Goal: Information Seeking & Learning: Find contact information

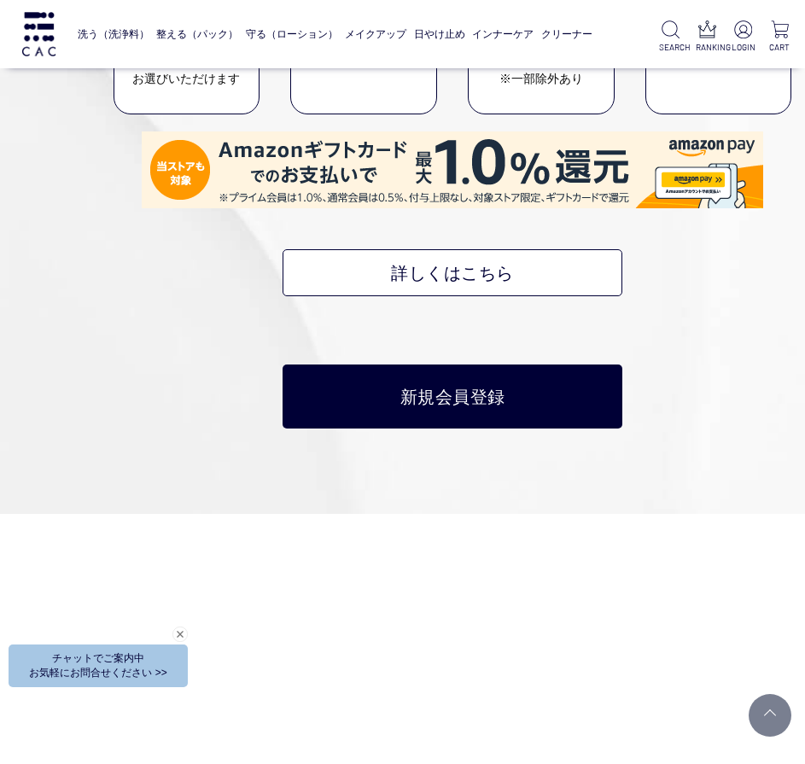
scroll to position [8054, 0]
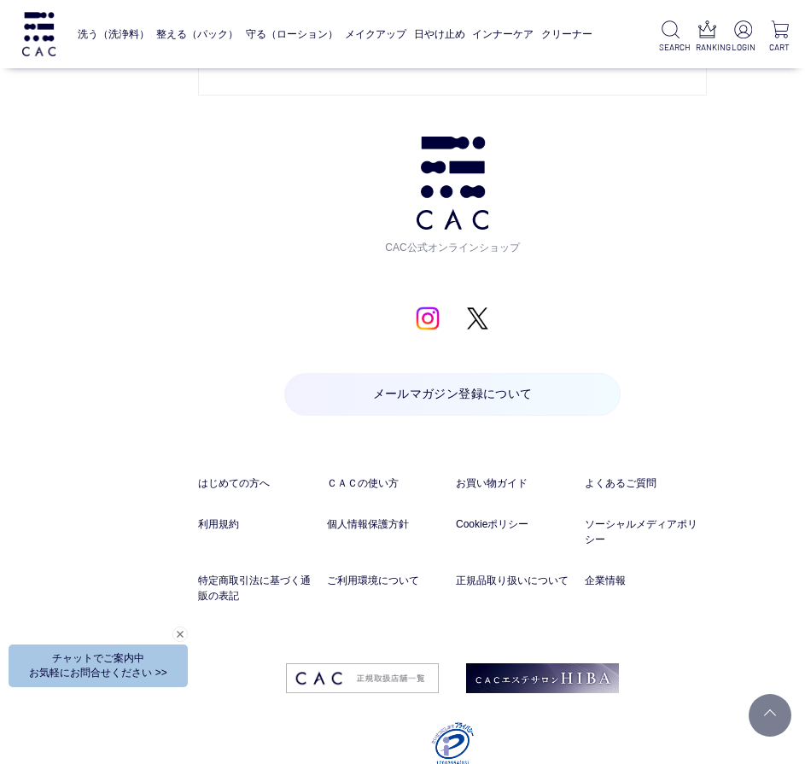
drag, startPoint x: 779, startPoint y: 317, endPoint x: 700, endPoint y: 639, distance: 331.4
click at [268, 573] on link "特定商取引法に基づく通販の表記" at bounding box center [259, 588] width 122 height 31
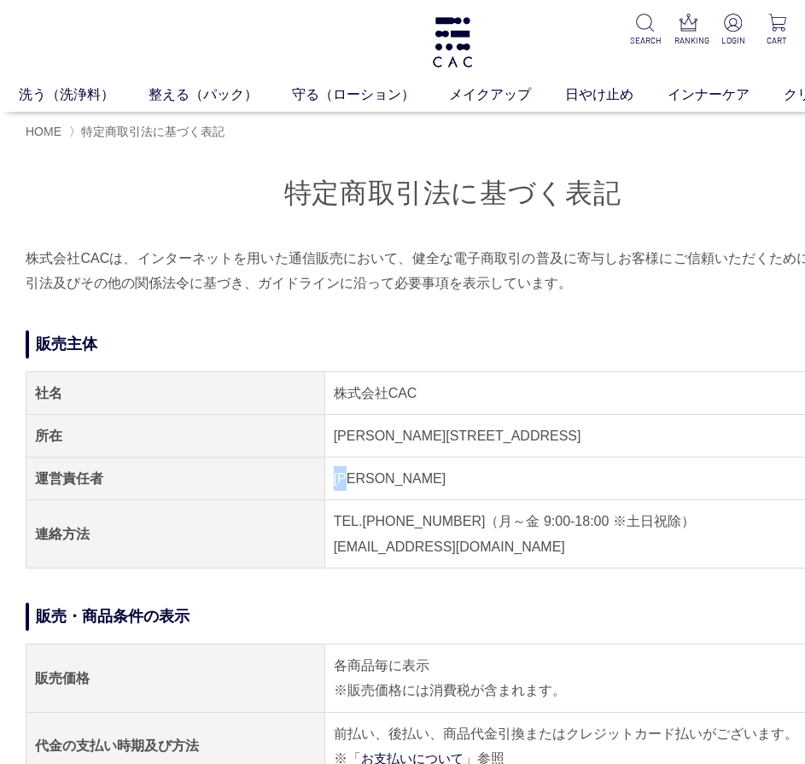
drag, startPoint x: 360, startPoint y: 472, endPoint x: 330, endPoint y: 475, distance: 29.1
click at [330, 475] on td "笹田 幸司" at bounding box center [602, 479] width 554 height 43
click at [457, 475] on td "笹田 幸司" at bounding box center [602, 479] width 554 height 43
drag, startPoint x: 359, startPoint y: 477, endPoint x: 330, endPoint y: 482, distance: 29.3
click at [330, 482] on td "笹田 幸司" at bounding box center [602, 479] width 554 height 43
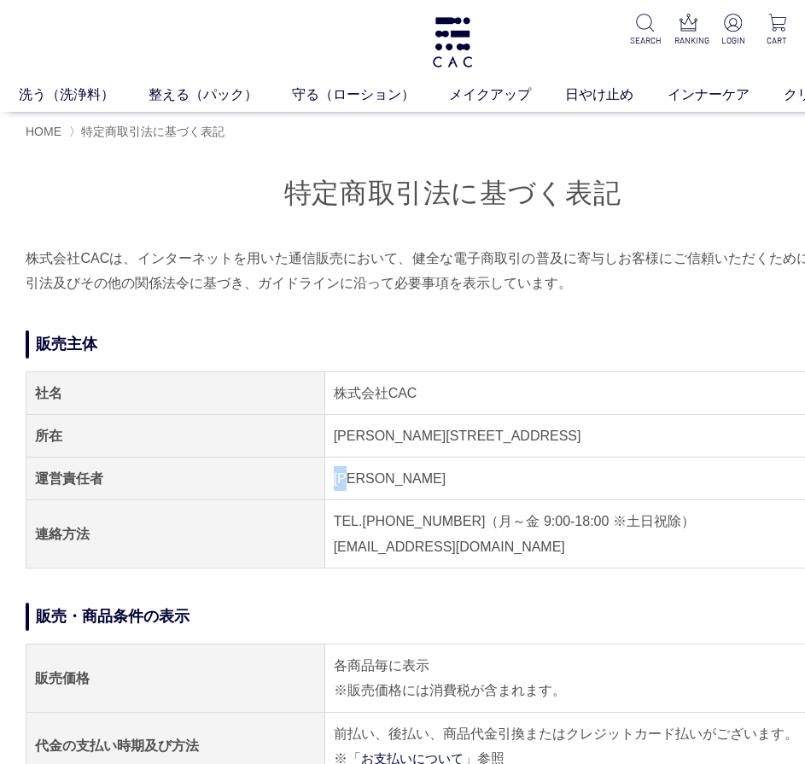
click at [360, 478] on td "笹田 幸司" at bounding box center [602, 479] width 554 height 43
click at [456, 60] on img at bounding box center [452, 42] width 44 height 50
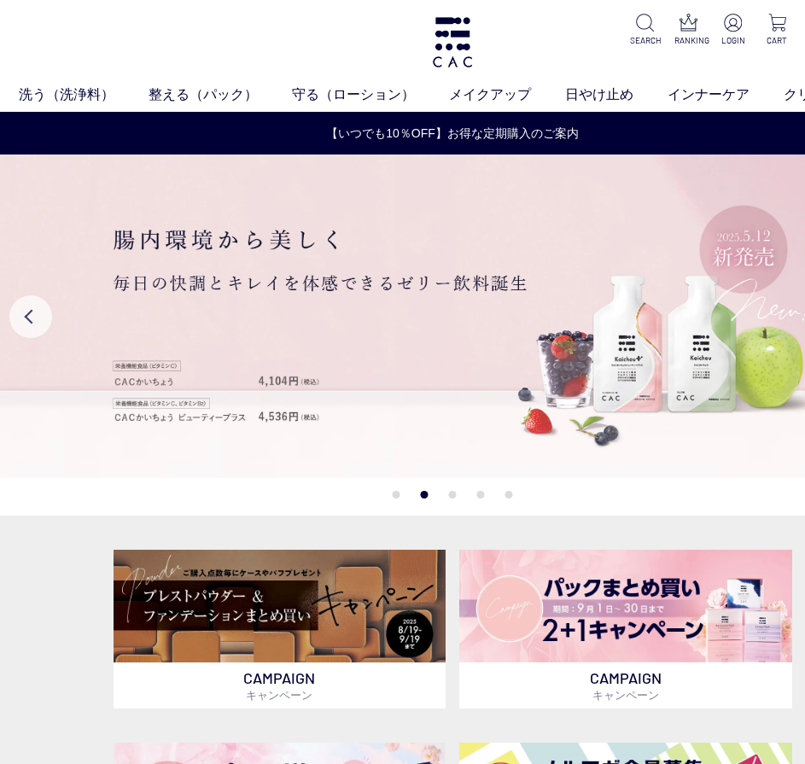
click at [402, 497] on ul "1 2 3 4 5" at bounding box center [453, 494] width 120 height 9
click at [397, 497] on button "1" at bounding box center [397, 495] width 8 height 8
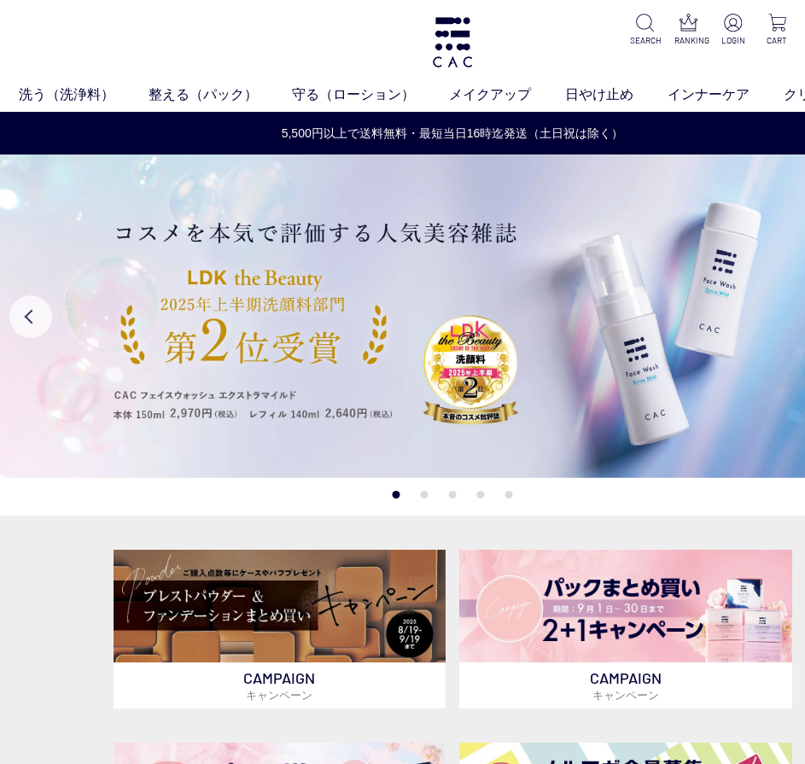
click at [451, 497] on button "3" at bounding box center [453, 495] width 8 height 8
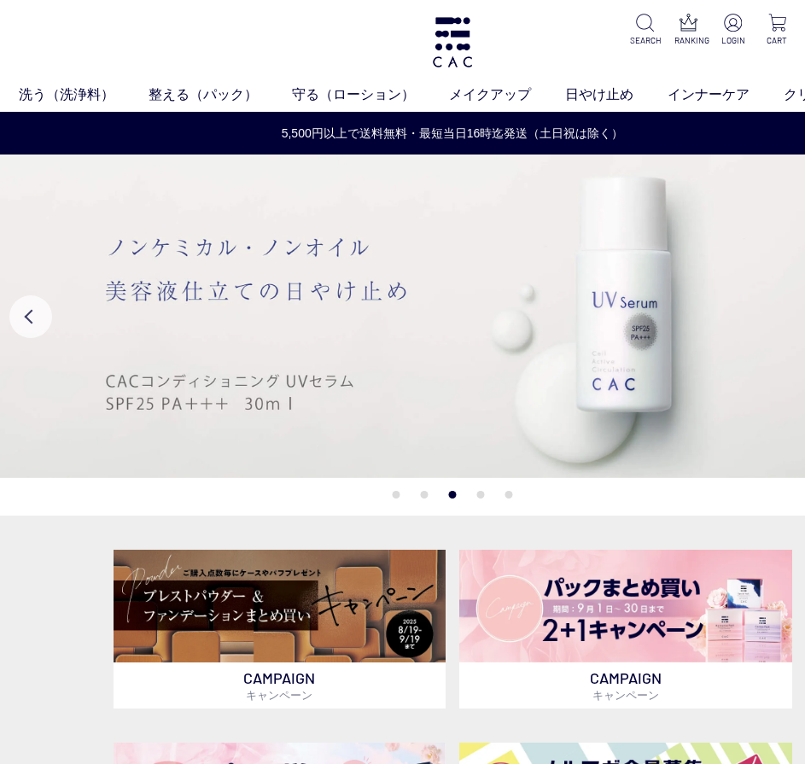
click at [482, 496] on button "4" at bounding box center [481, 495] width 8 height 8
